Goal: Transaction & Acquisition: Purchase product/service

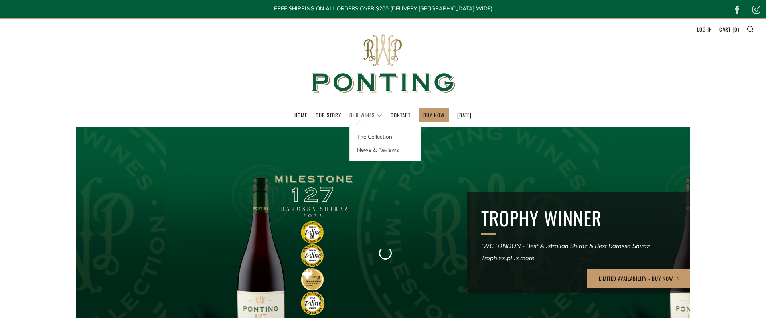
click at [357, 113] on link "Our Wines" at bounding box center [365, 114] width 33 height 13
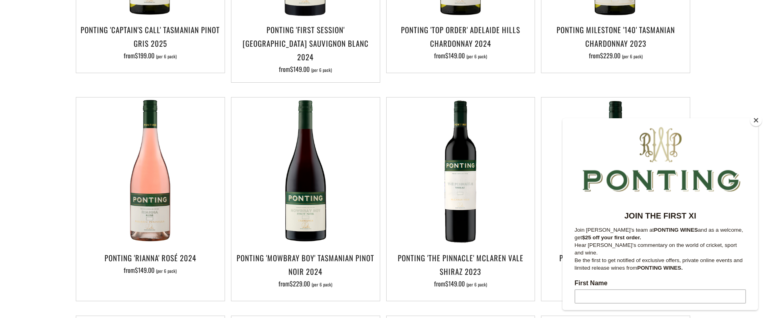
scroll to position [368, 0]
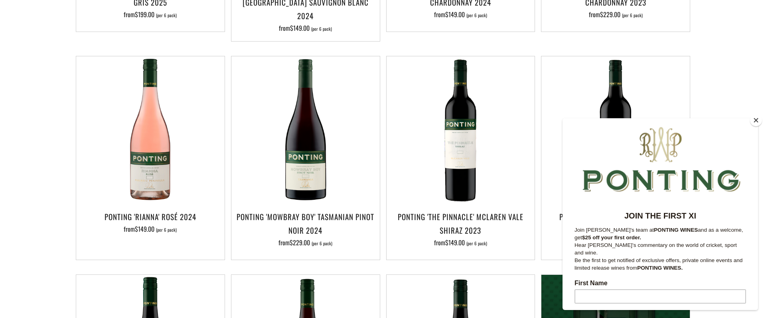
click at [755, 120] on button "Close" at bounding box center [756, 120] width 12 height 12
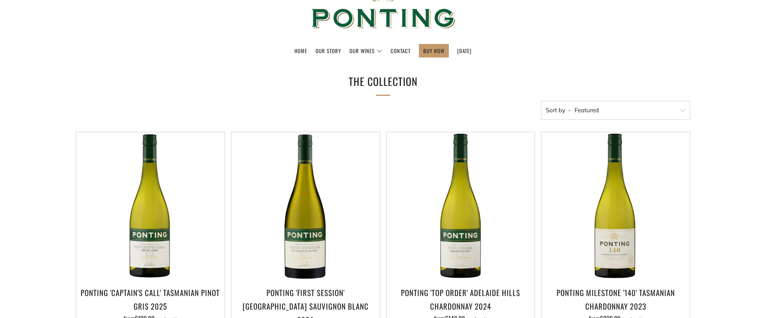
scroll to position [0, 0]
